Goal: Task Accomplishment & Management: Use online tool/utility

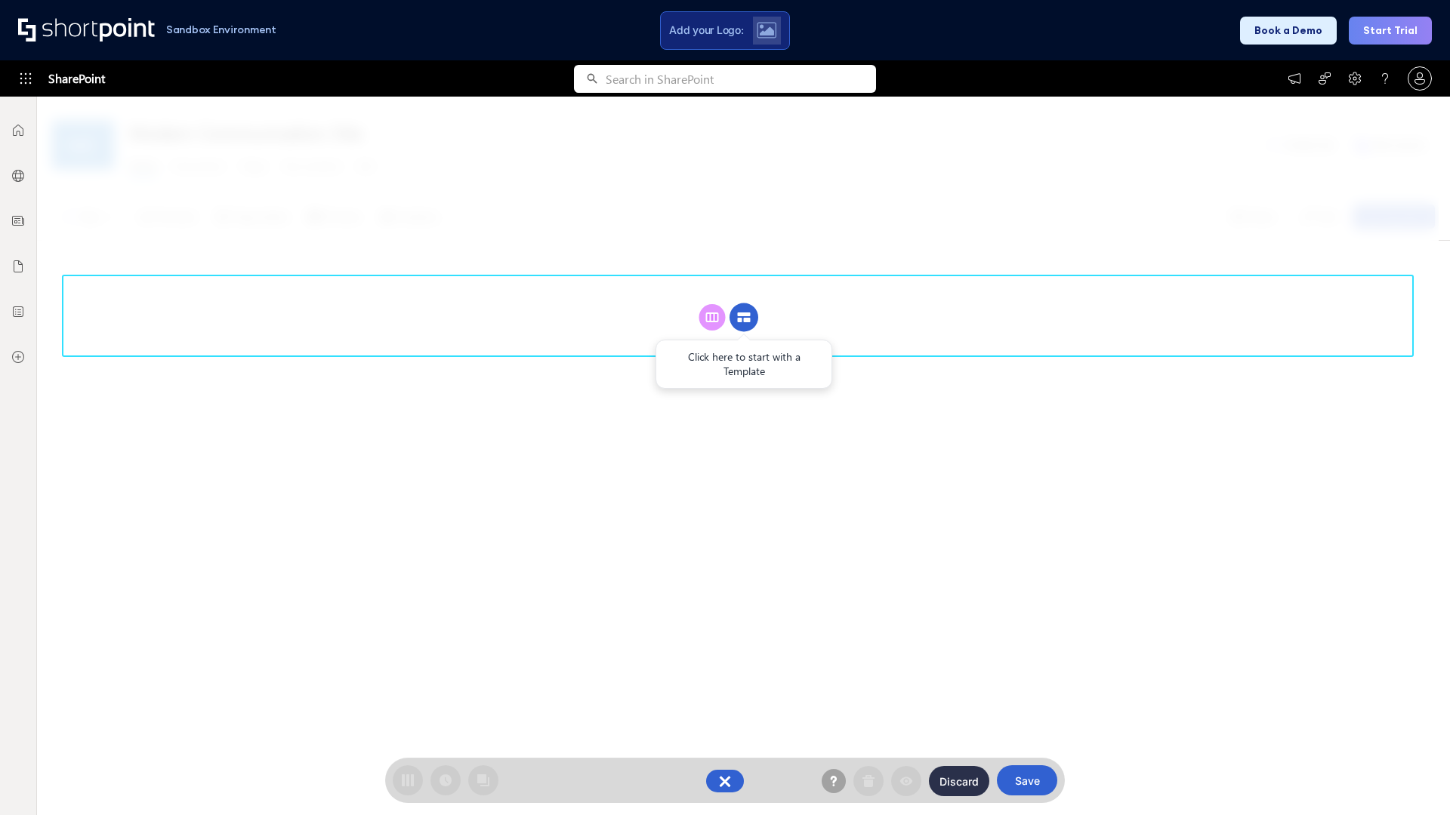
click at [744, 317] on circle at bounding box center [743, 318] width 29 height 29
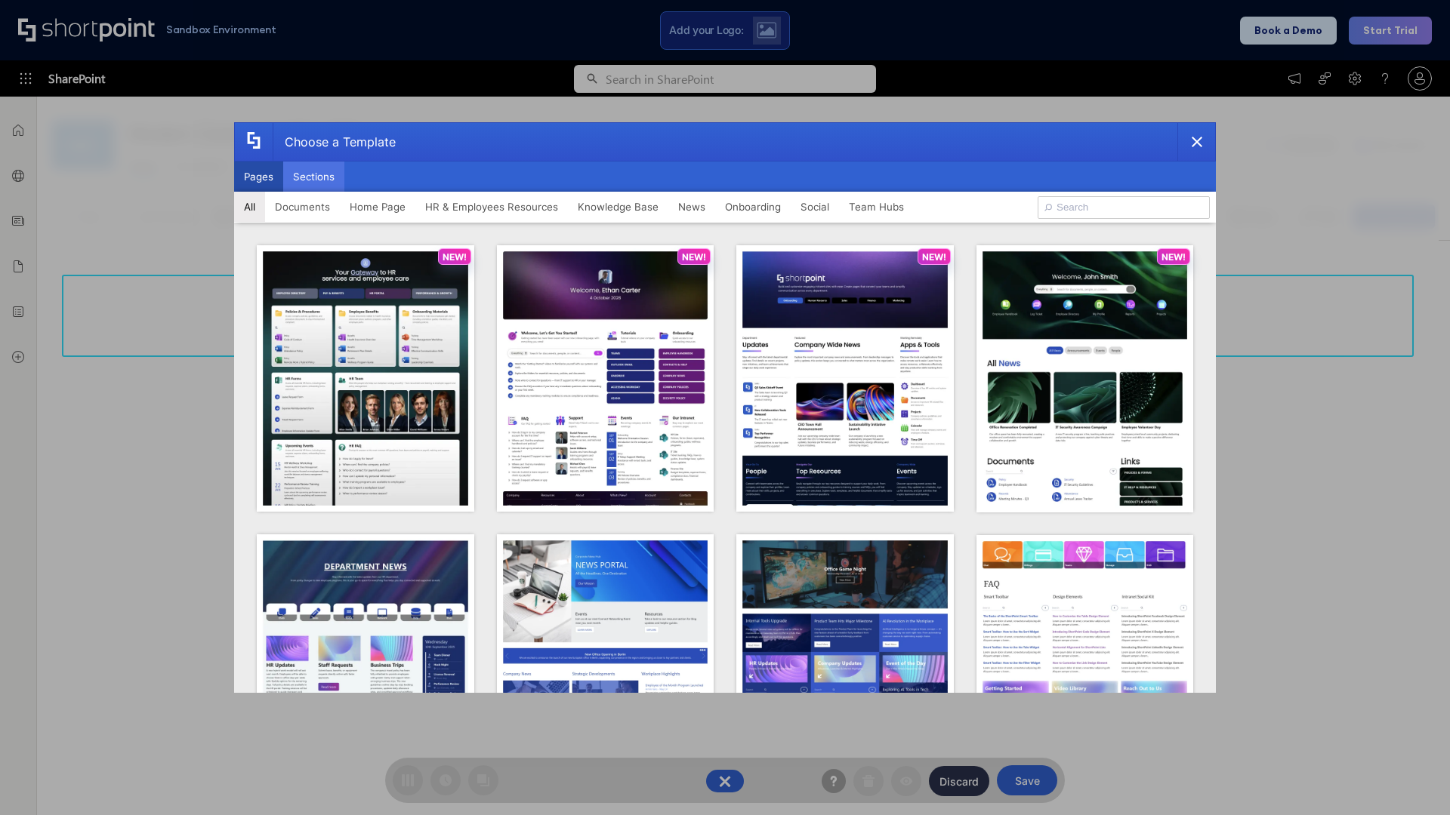
click at [313, 177] on button "Sections" at bounding box center [313, 177] width 61 height 30
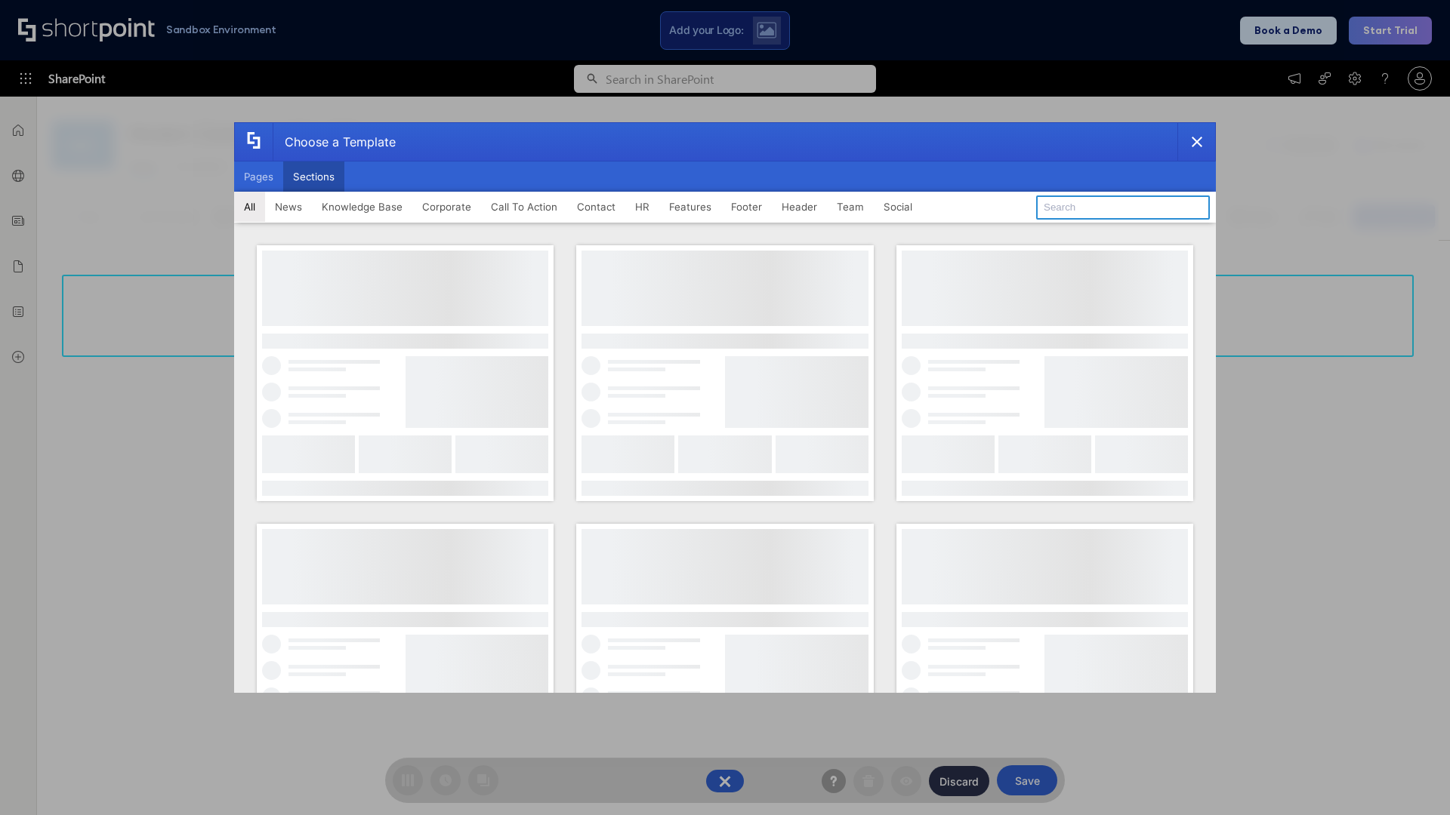
type input "Teammate 1"
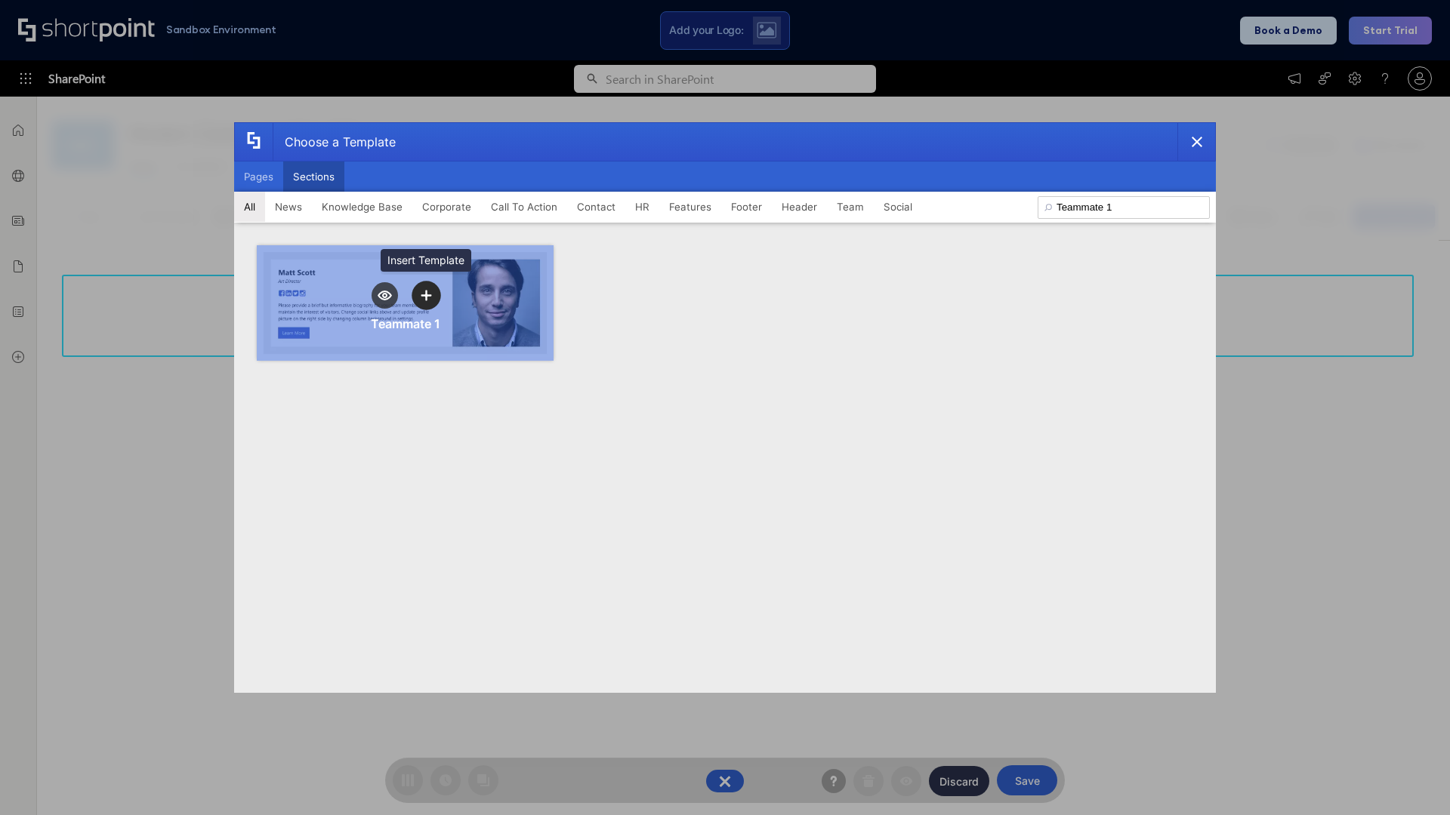
click at [426, 295] on icon "template selector" at bounding box center [426, 295] width 11 height 11
